Goal: Information Seeking & Learning: Learn about a topic

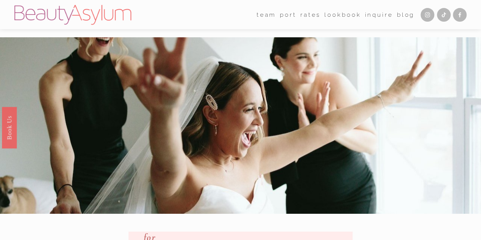
click at [312, 14] on link "Rates" at bounding box center [310, 15] width 20 height 12
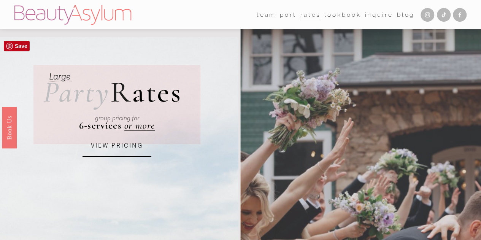
click at [140, 127] on div "group pricing for" at bounding box center [116, 118] width 129 height 24
click at [115, 148] on link "VIEW PRICING" at bounding box center [116, 146] width 69 height 21
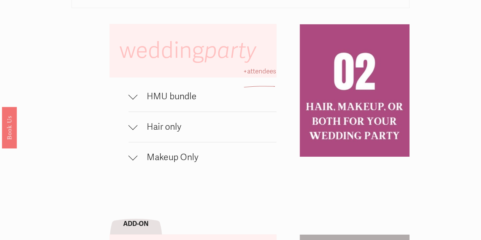
scroll to position [405, 0]
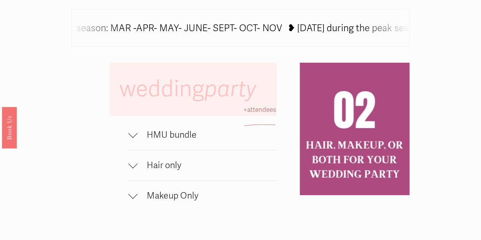
click at [175, 140] on span "HMU bundle" at bounding box center [207, 134] width 139 height 11
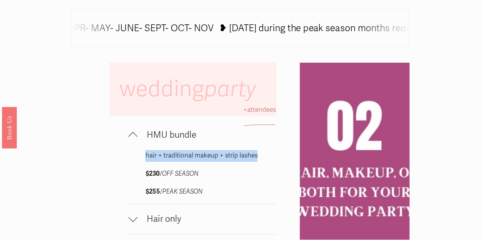
drag, startPoint x: 258, startPoint y: 171, endPoint x: 142, endPoint y: 172, distance: 115.9
click at [142, 172] on div "hair + traditional makeup + strip lashes $230 / OFF SEASON $255 / PEAK SEASON" at bounding box center [202, 177] width 148 height 54
copy p "hair + traditional makeup + strip lashes"
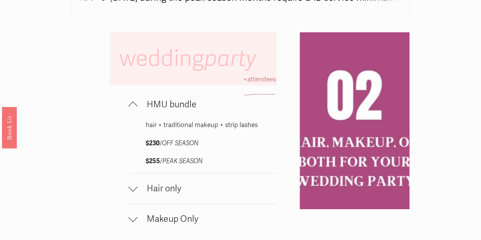
scroll to position [437, 0]
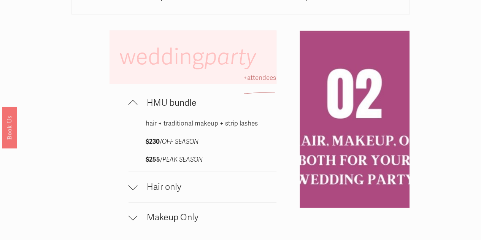
click at [138, 108] on span "HMU bundle" at bounding box center [207, 102] width 139 height 11
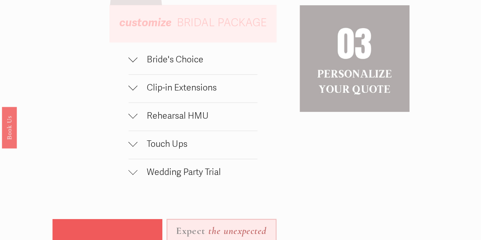
scroll to position [679, 0]
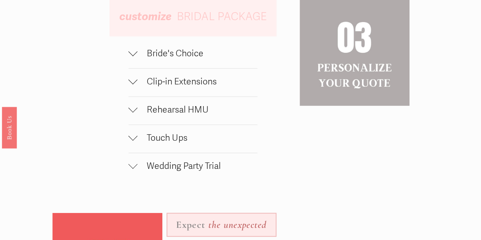
click at [193, 87] on span "Clip-in Extensions" at bounding box center [198, 81] width 120 height 11
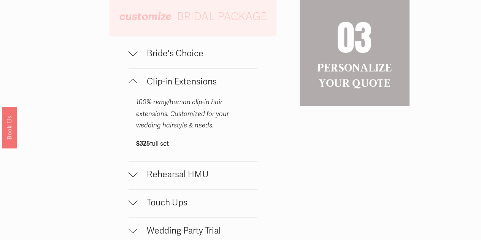
click at [149, 87] on span "Clip-in Extensions" at bounding box center [198, 81] width 120 height 11
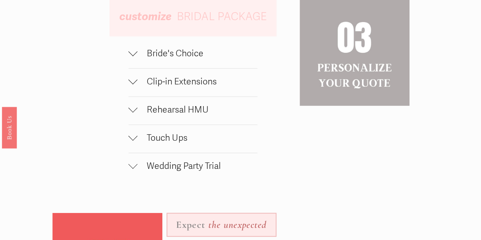
click at [193, 115] on span "Rehearsal HMU" at bounding box center [198, 109] width 120 height 11
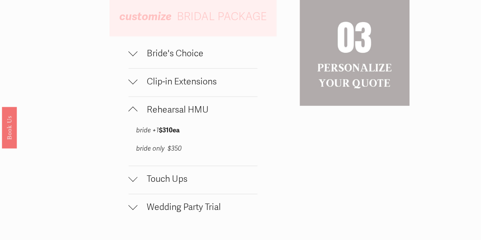
click at [193, 115] on span "Rehearsal HMU" at bounding box center [198, 109] width 120 height 11
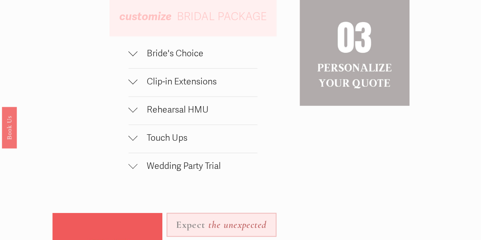
click at [174, 143] on span "Touch Ups" at bounding box center [198, 137] width 120 height 11
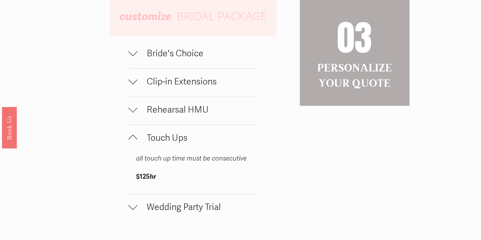
click at [174, 143] on span "Touch Ups" at bounding box center [198, 137] width 120 height 11
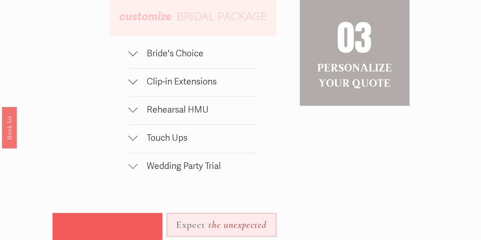
click at [196, 171] on span "Wedding Party Trial" at bounding box center [198, 165] width 120 height 11
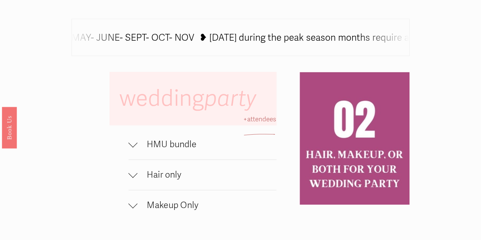
scroll to position [439, 0]
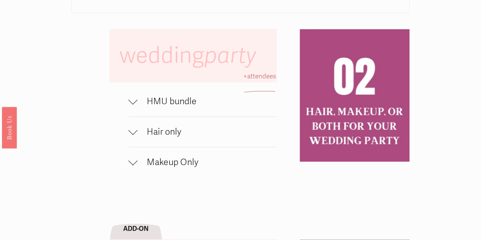
click at [165, 137] on span "Hair only" at bounding box center [207, 131] width 139 height 11
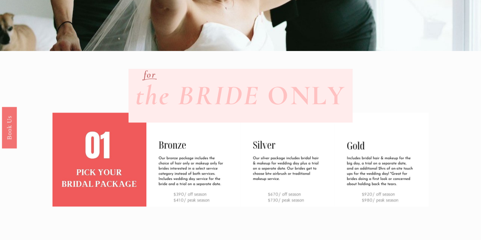
scroll to position [161, 0]
